Goal: Share content: Share content

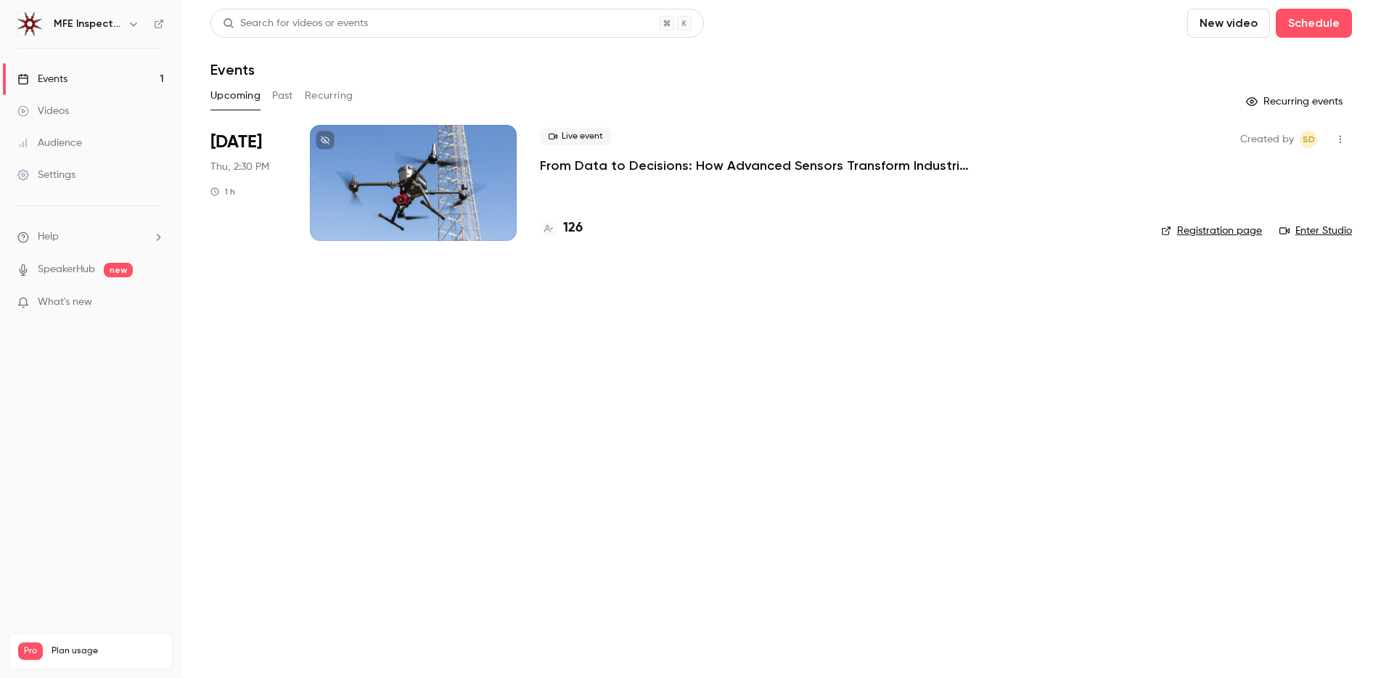
click at [593, 173] on p "From Data to Decisions: How Advanced Sensors Transform Industrial Inspections" at bounding box center [757, 165] width 435 height 17
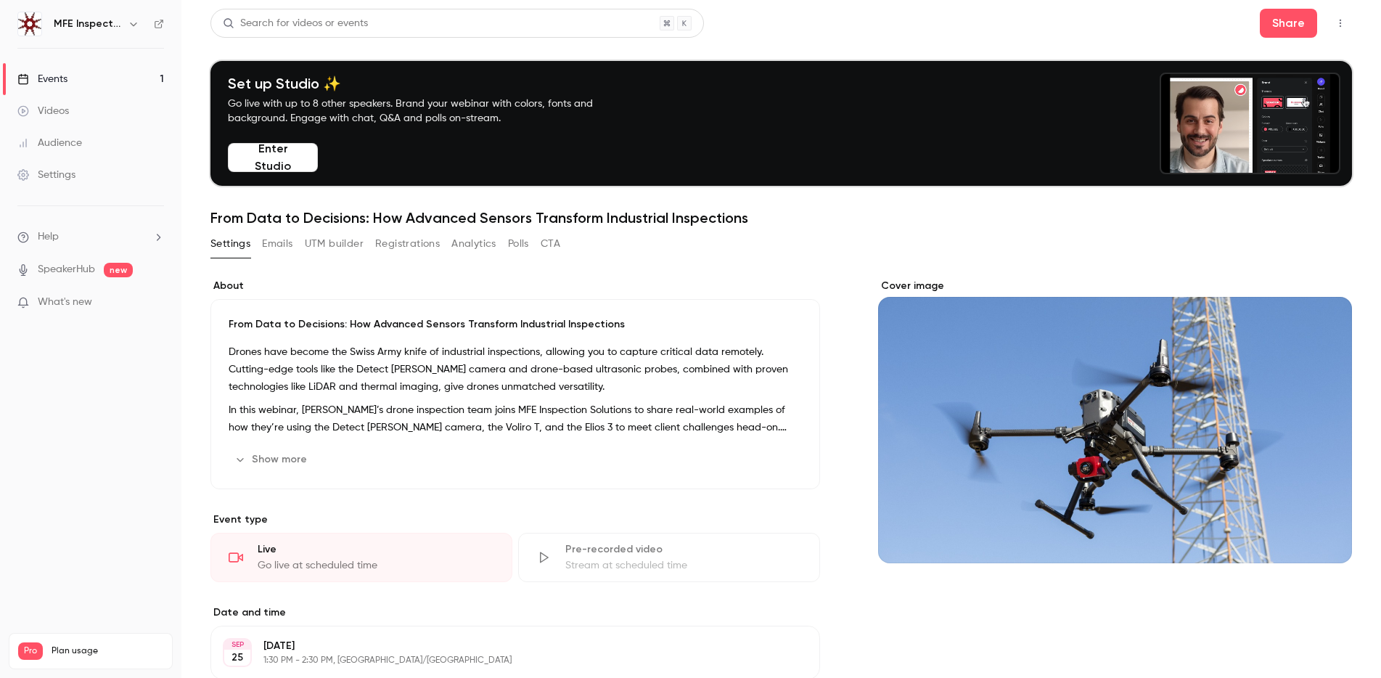
click at [1342, 24] on icon "button" at bounding box center [1340, 23] width 12 height 10
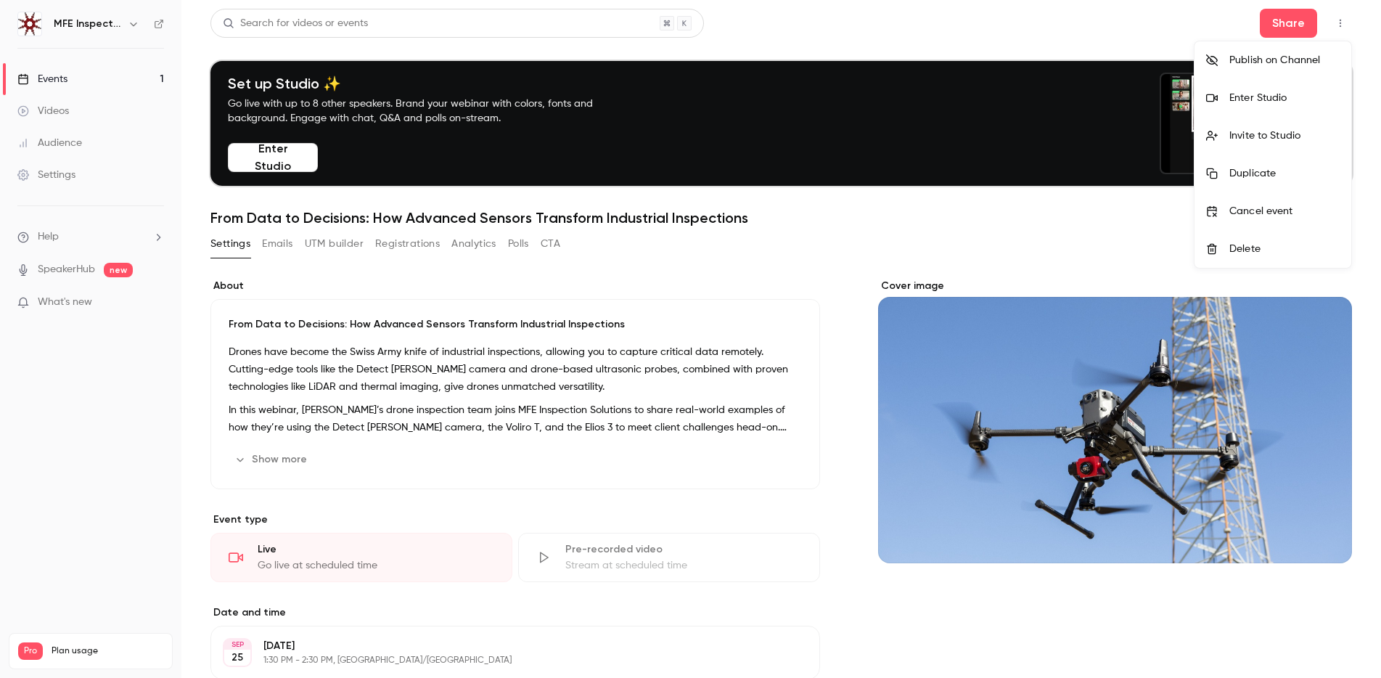
click at [1256, 101] on div "Enter Studio" at bounding box center [1284, 98] width 110 height 15
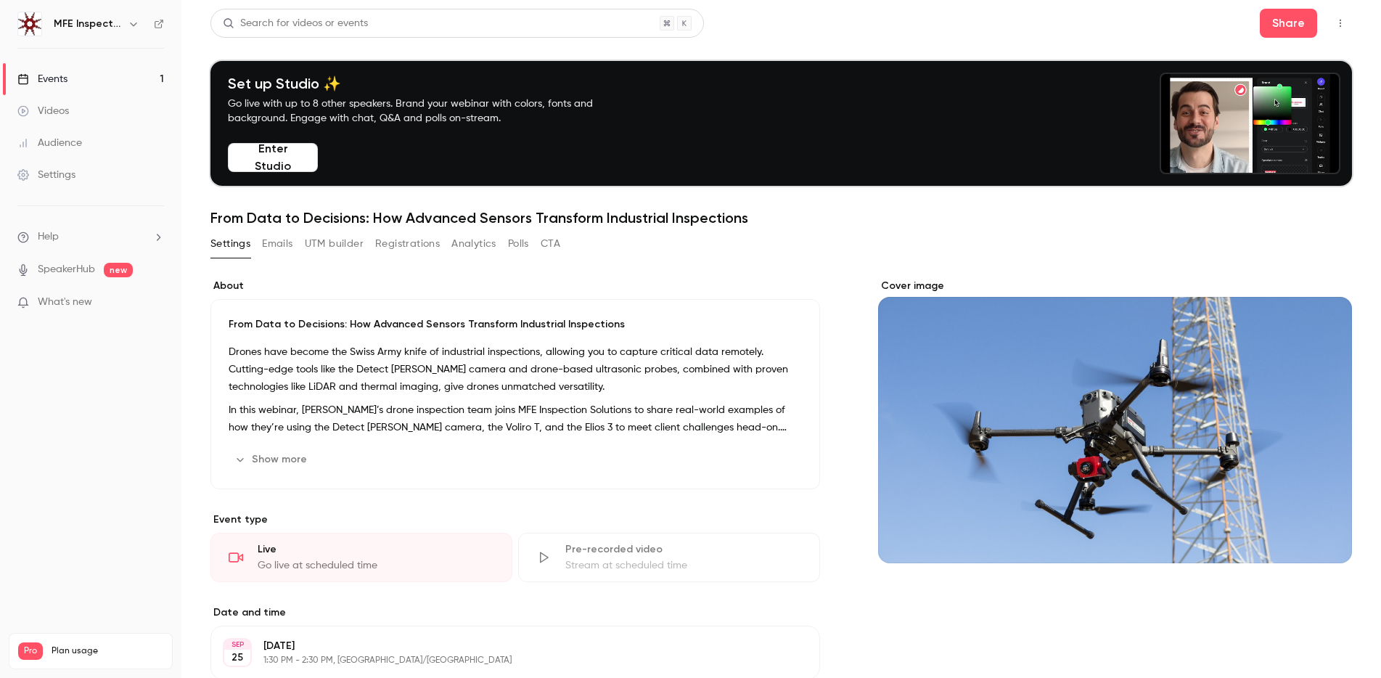
click at [1336, 26] on icon "button" at bounding box center [1340, 23] width 12 height 10
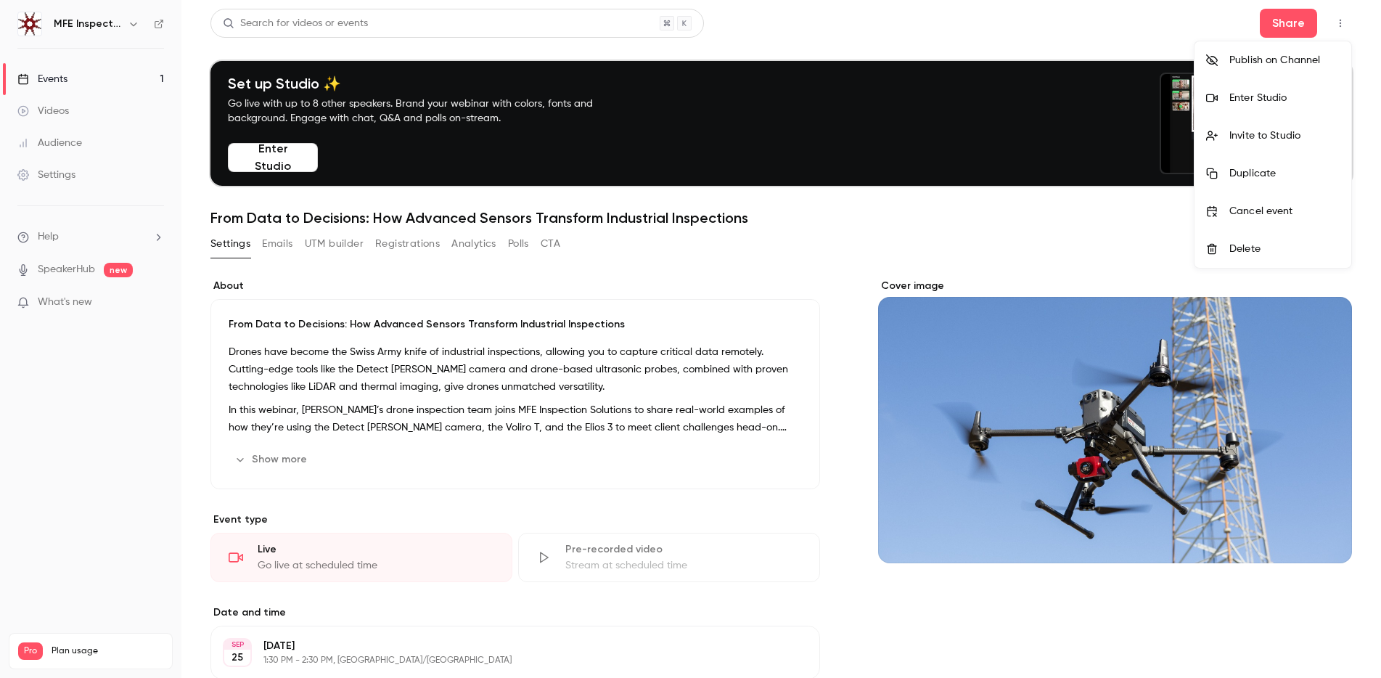
click at [1287, 25] on div at bounding box center [690, 339] width 1381 height 678
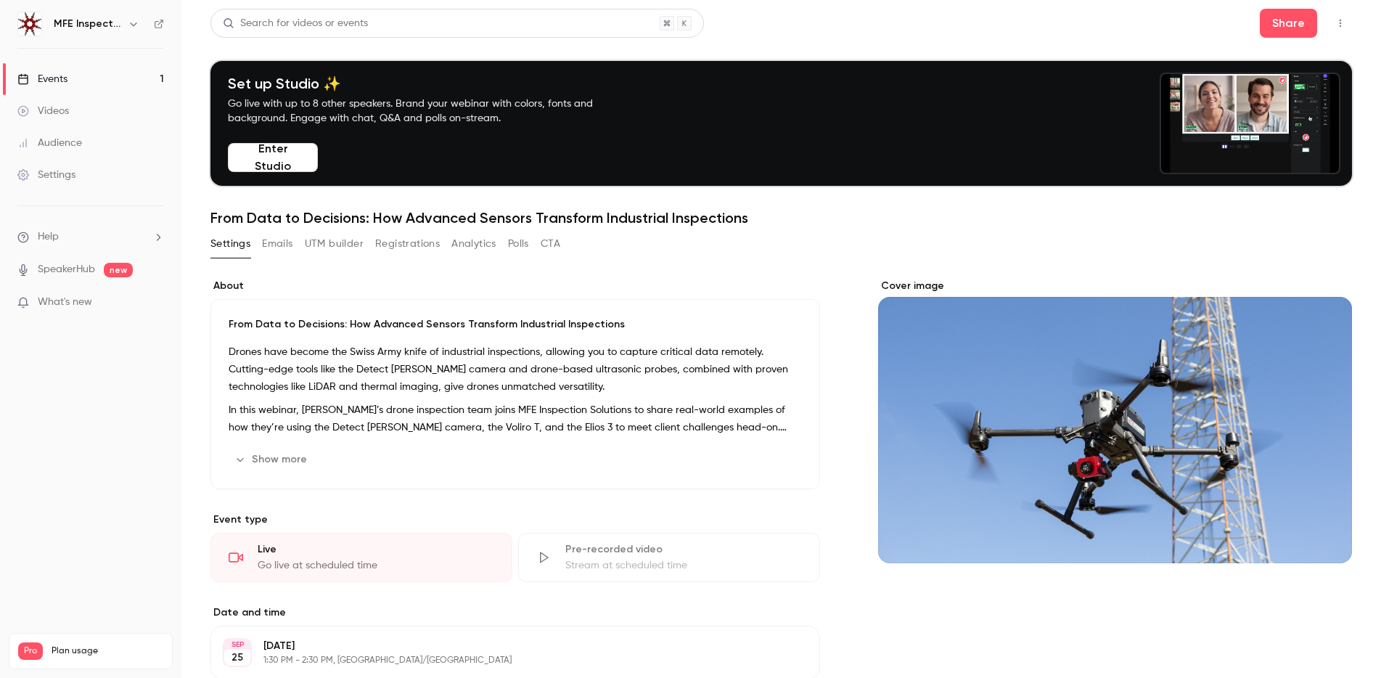
click at [1224, 29] on div "Search for videos or events Share" at bounding box center [780, 23] width 1141 height 29
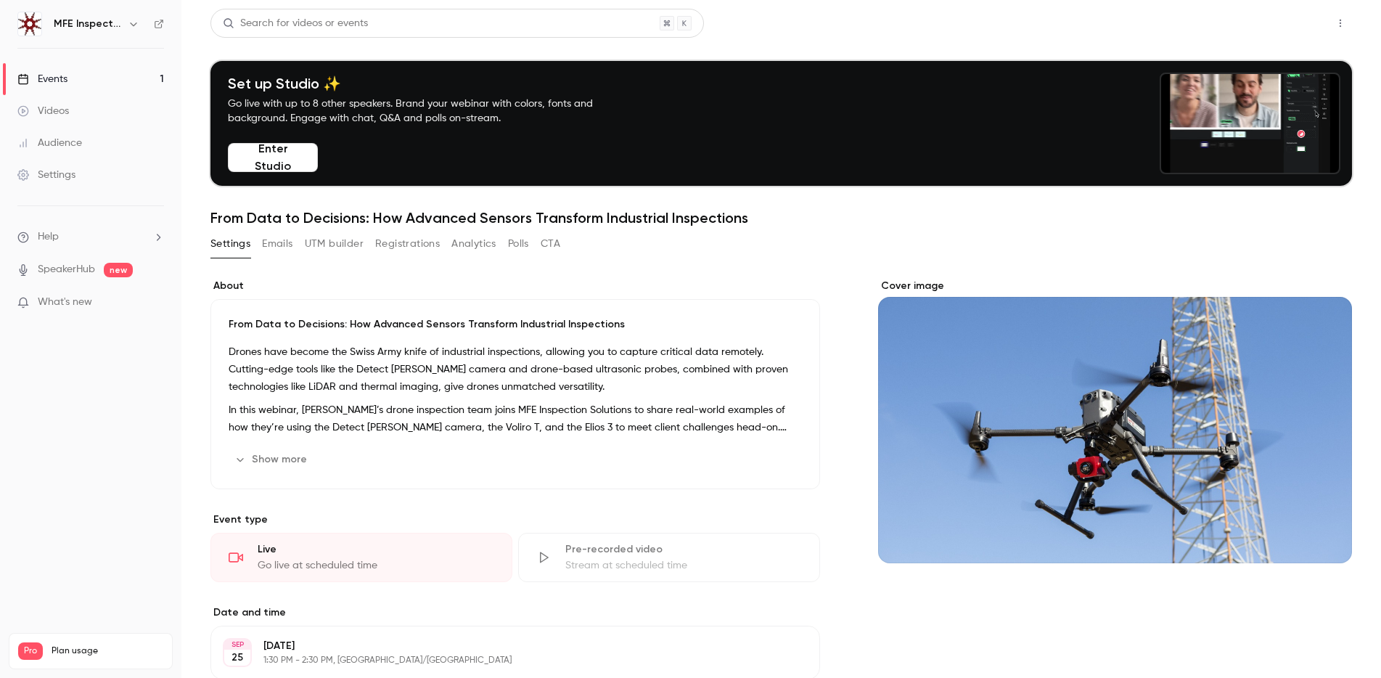
click at [1290, 20] on button "Share" at bounding box center [1288, 23] width 57 height 29
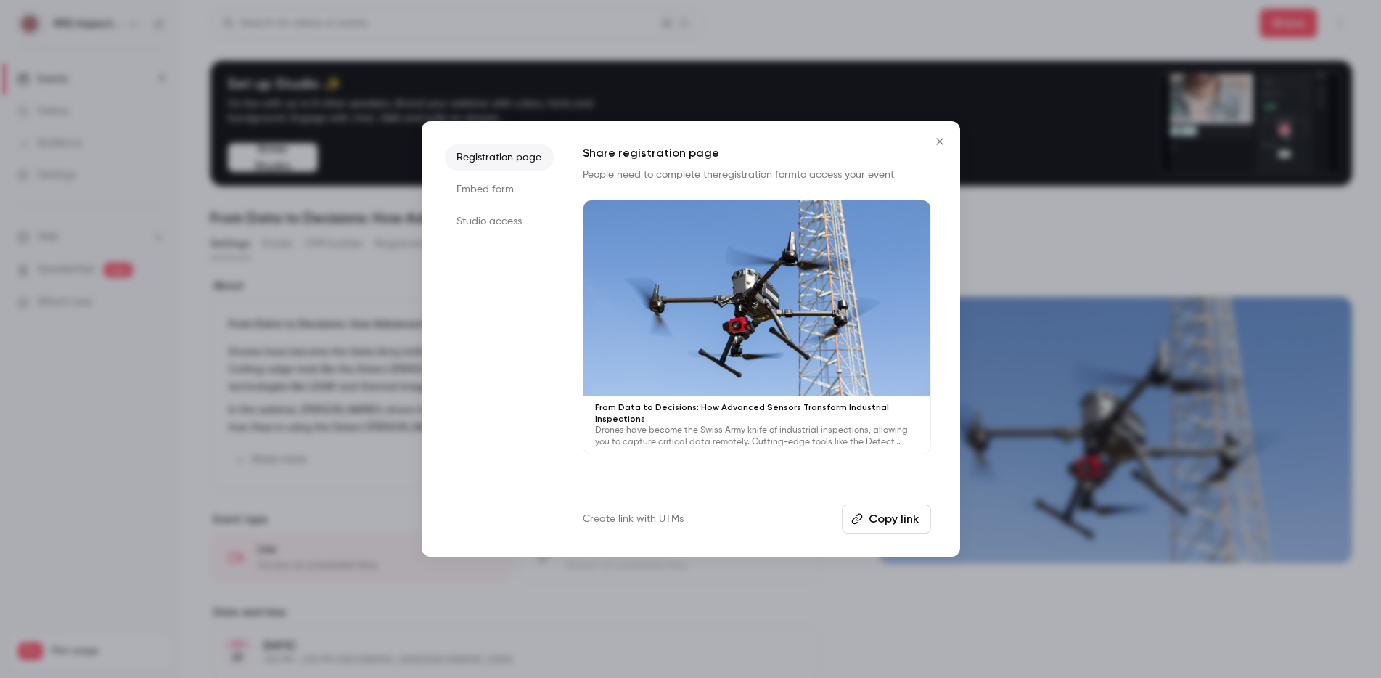
click at [505, 219] on li "Studio access" at bounding box center [499, 221] width 109 height 26
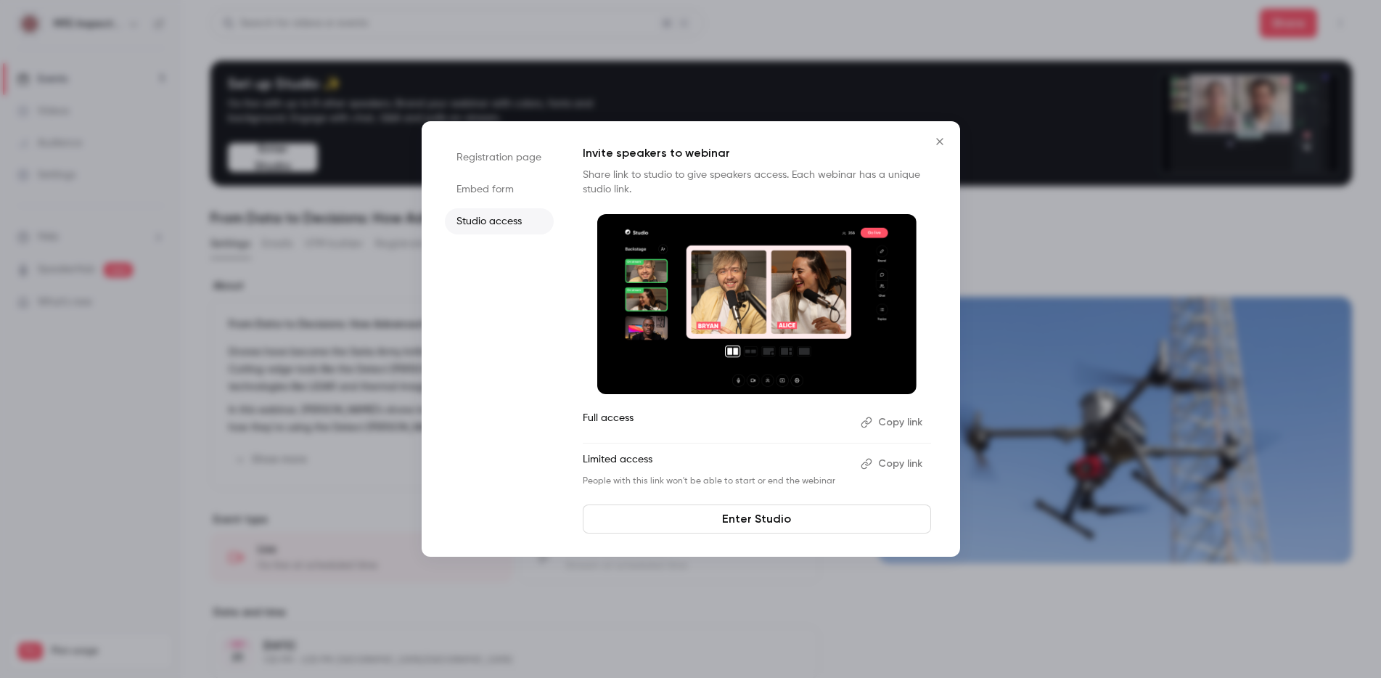
click at [893, 422] on button "Copy link" at bounding box center [893, 422] width 76 height 23
